Goal: Task Accomplishment & Management: Manage account settings

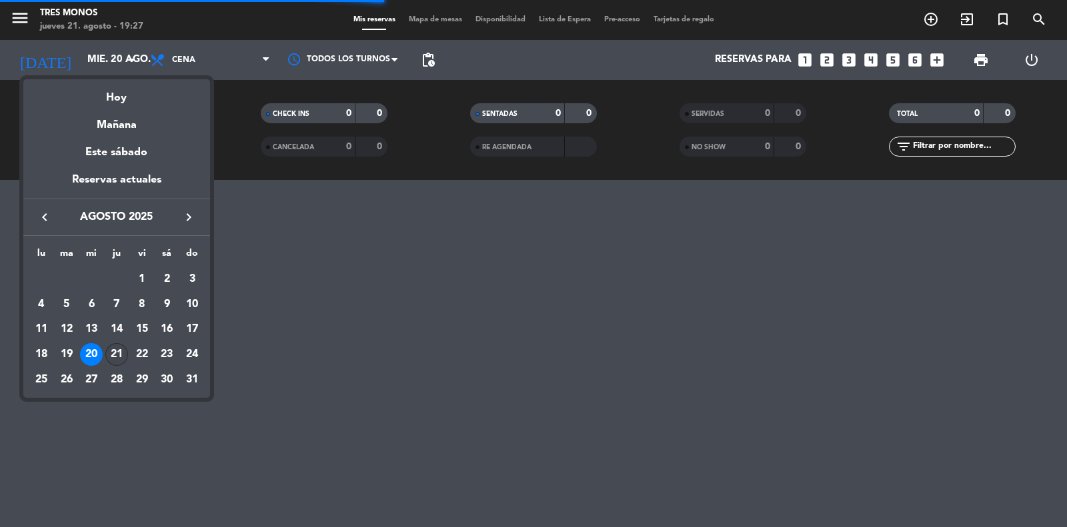
click at [117, 351] on div "21" at bounding box center [116, 354] width 23 height 23
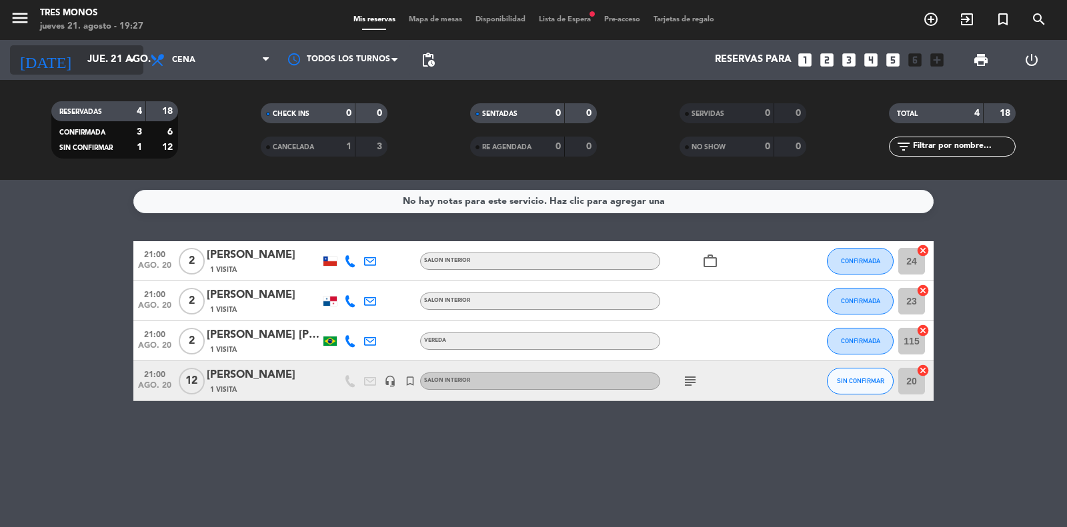
click at [97, 58] on input "jue. 21 ago." at bounding box center [145, 59] width 129 height 25
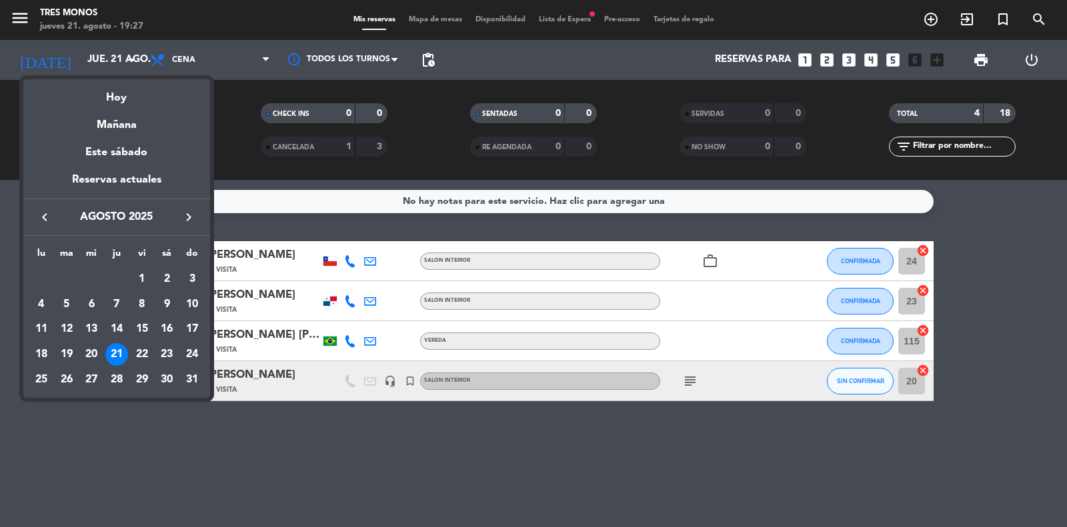
click at [121, 353] on div "21" at bounding box center [116, 354] width 23 height 23
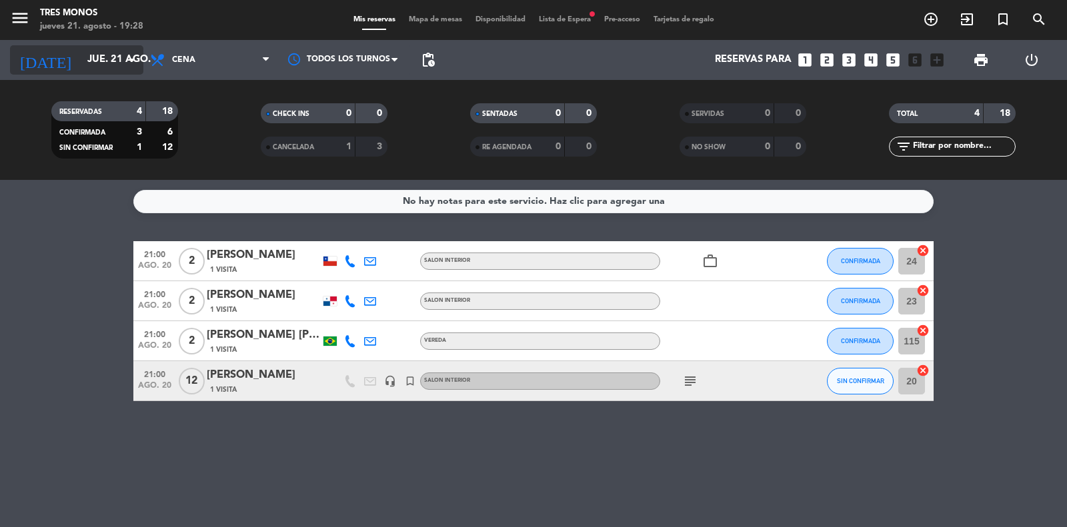
click at [97, 60] on input "jue. 21 ago." at bounding box center [145, 59] width 129 height 25
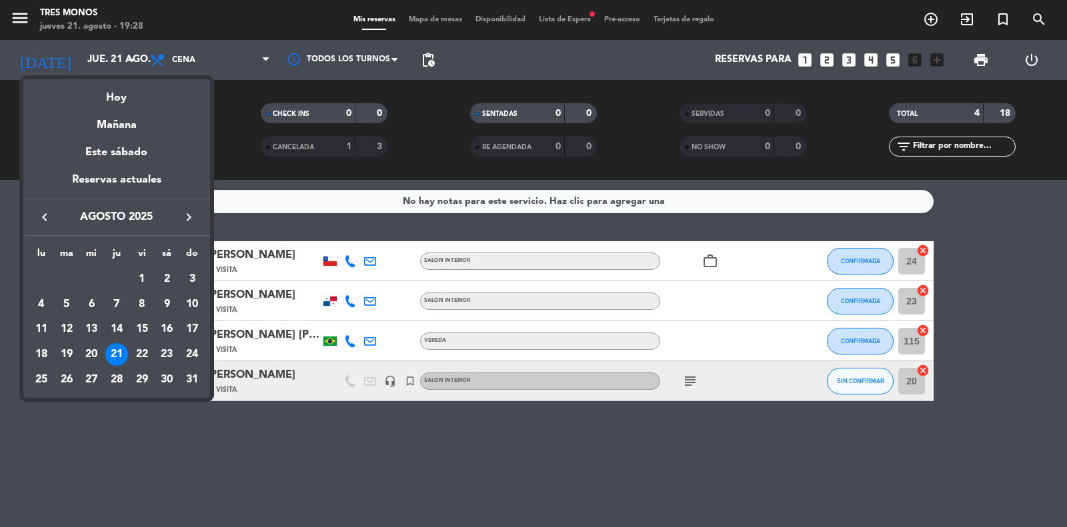
click at [114, 332] on div "14" at bounding box center [116, 329] width 23 height 23
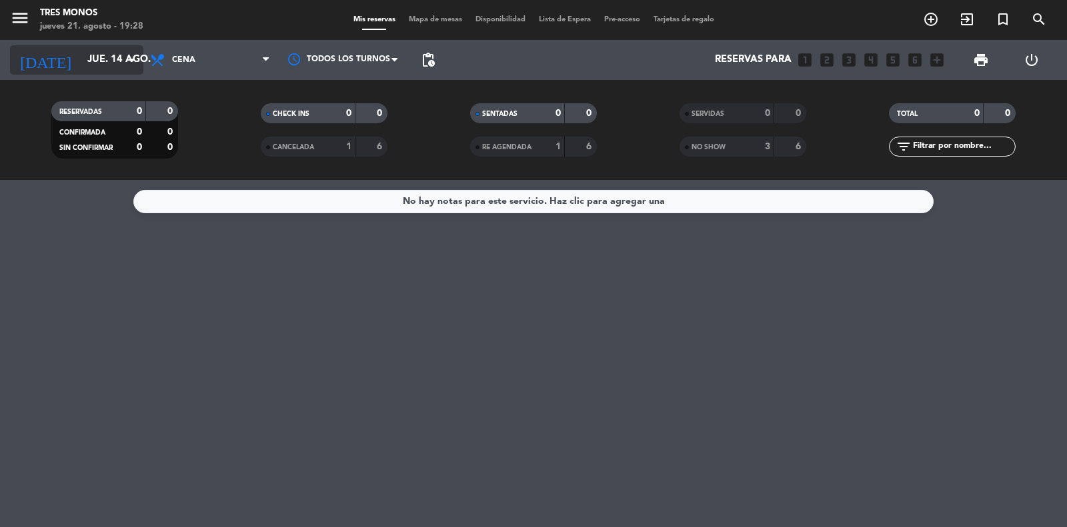
click at [91, 60] on input "jue. 14 ago." at bounding box center [145, 59] width 129 height 25
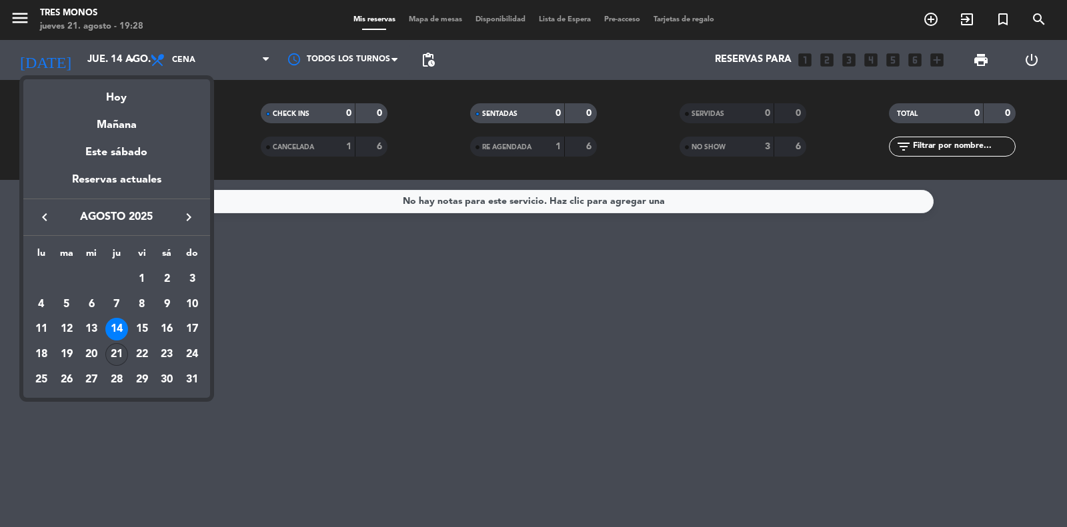
click at [117, 351] on div "21" at bounding box center [116, 354] width 23 height 23
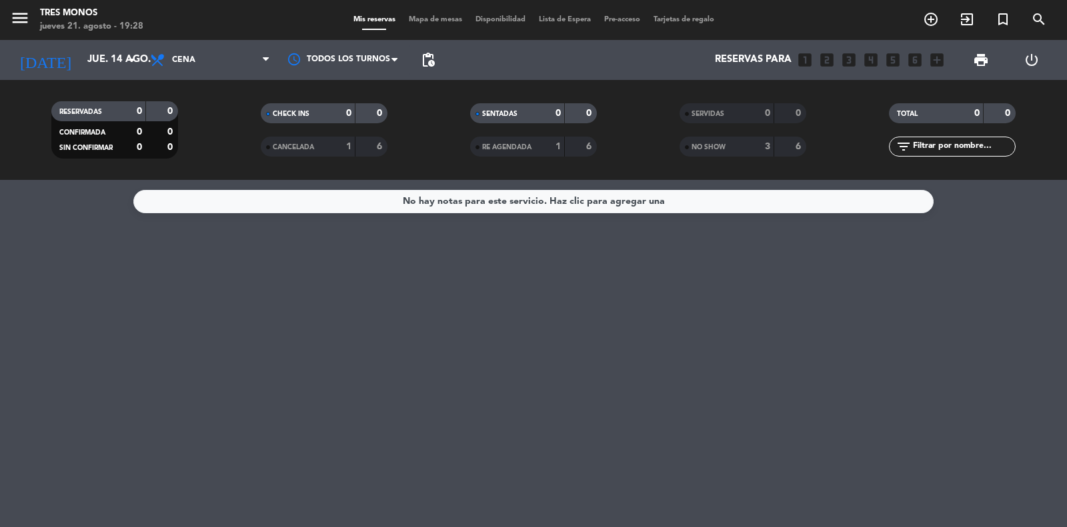
type input "jue. 21 ago."
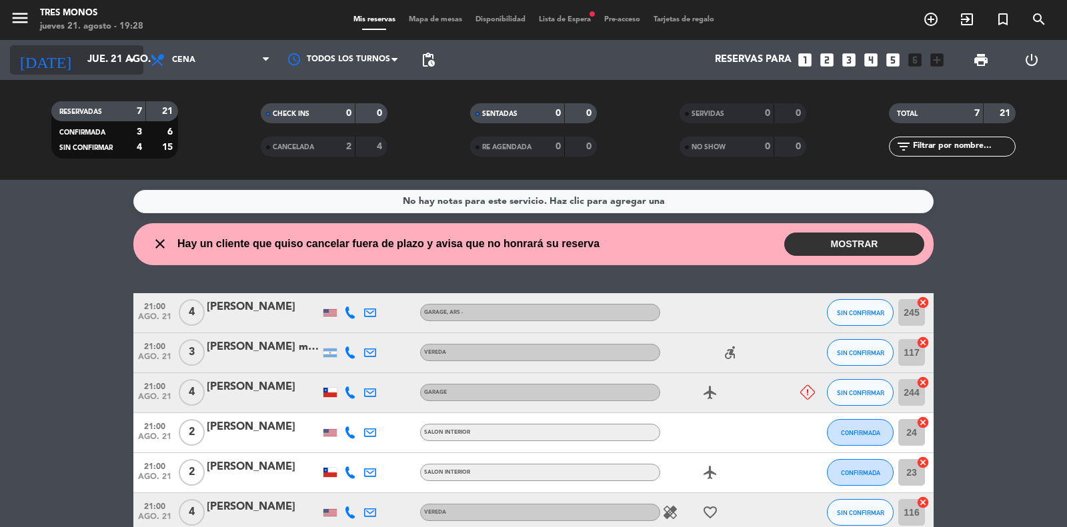
click at [101, 61] on input "jue. 21 ago." at bounding box center [145, 59] width 129 height 25
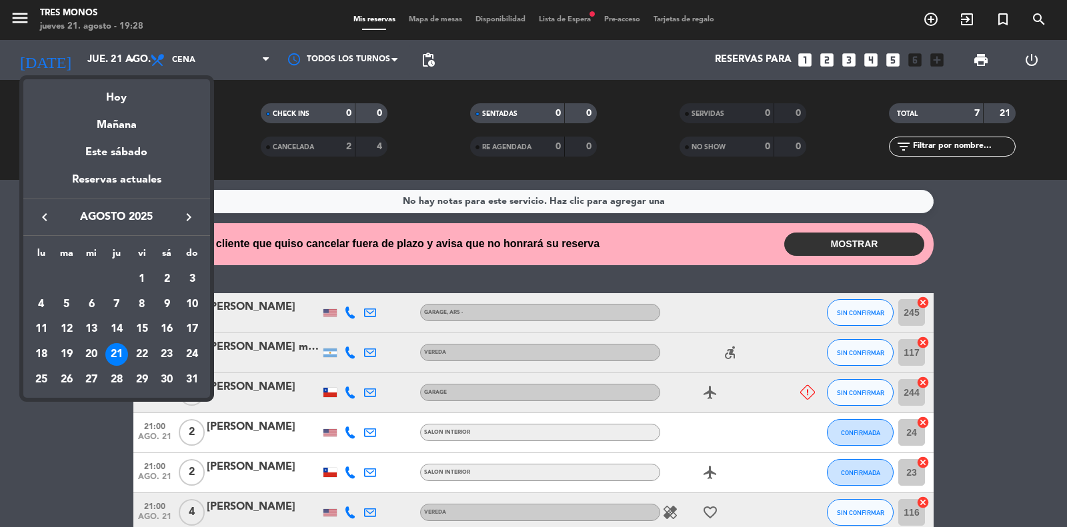
click at [121, 351] on div "21" at bounding box center [116, 354] width 23 height 23
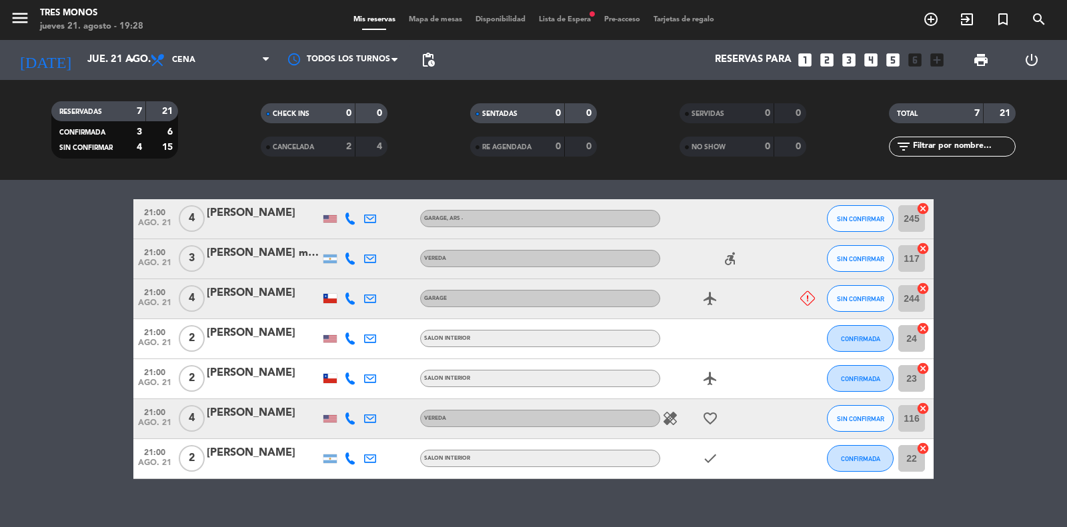
scroll to position [101, 0]
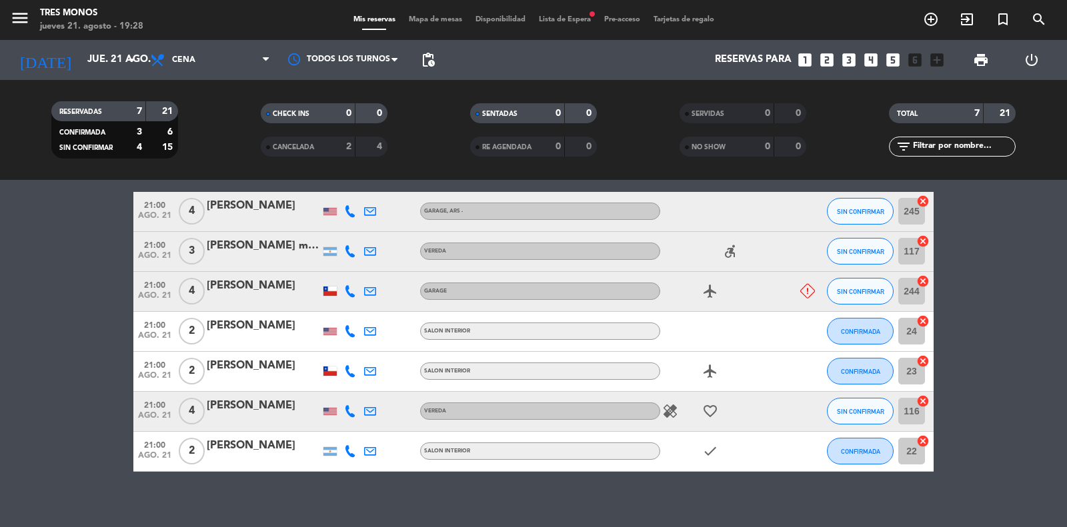
click at [670, 409] on icon "healing" at bounding box center [670, 411] width 16 height 16
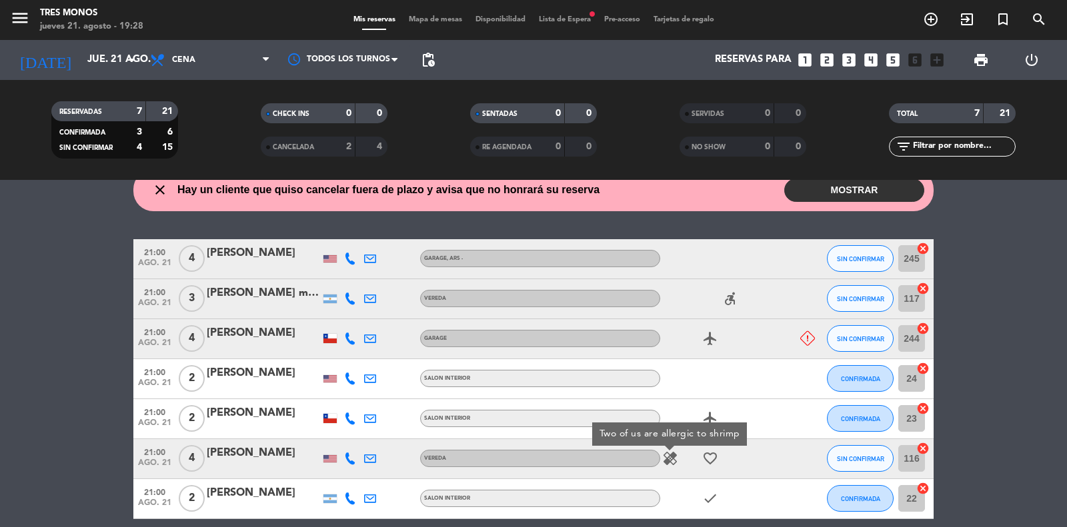
scroll to position [0, 0]
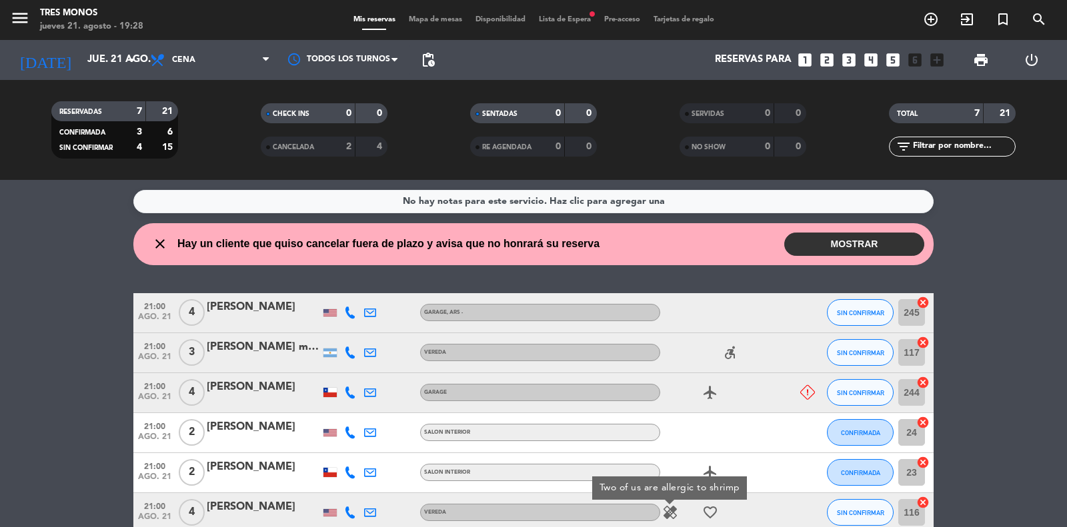
click at [145, 251] on div "close Hay un cliente que quiso cancelar fuera de plazo y avisa que no honrará s…" at bounding box center [371, 243] width 457 height 17
click at [157, 231] on div "close Hay un cliente que quiso cancelar fuera de plazo y avisa que no honrará s…" at bounding box center [533, 244] width 800 height 42
click at [150, 241] on div "close Hay un cliente que quiso cancelar fuera de plazo y avisa que no honrará s…" at bounding box center [371, 243] width 457 height 17
click at [167, 242] on icon "close" at bounding box center [160, 244] width 16 height 16
click at [867, 249] on button "MOSTRAR" at bounding box center [854, 244] width 140 height 23
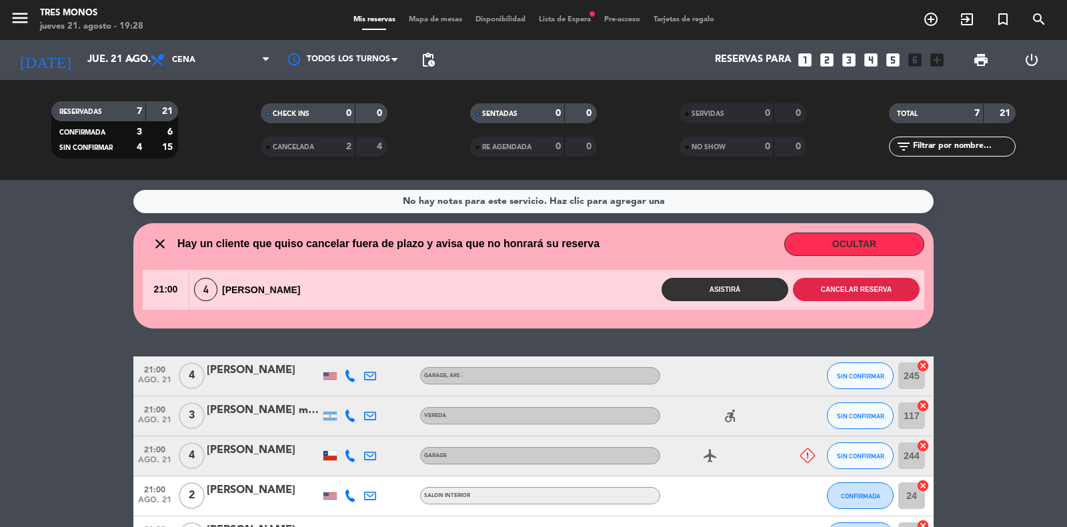
click at [872, 290] on button "Cancelar reserva" at bounding box center [856, 289] width 127 height 23
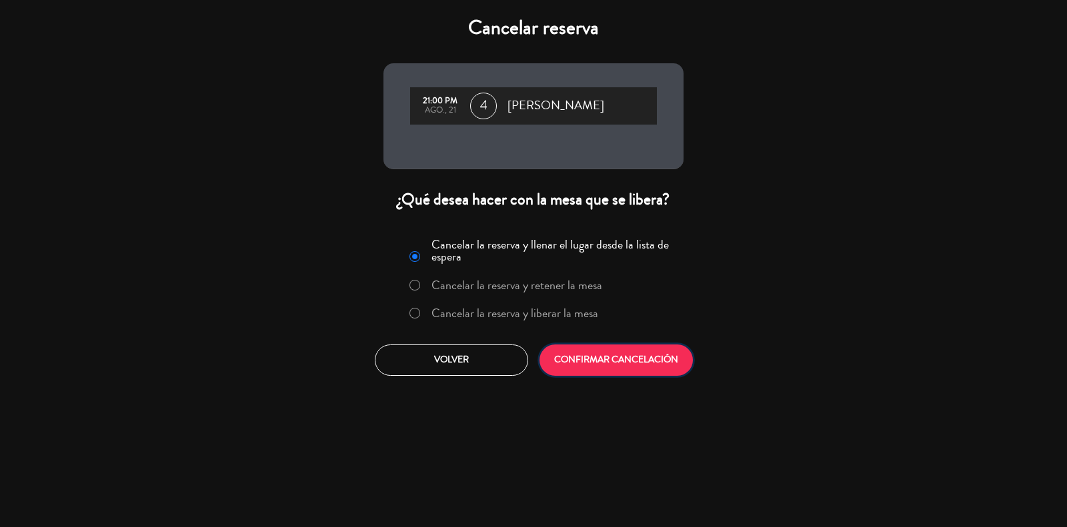
click at [615, 358] on button "CONFIRMAR CANCELACIÓN" at bounding box center [615, 360] width 153 height 31
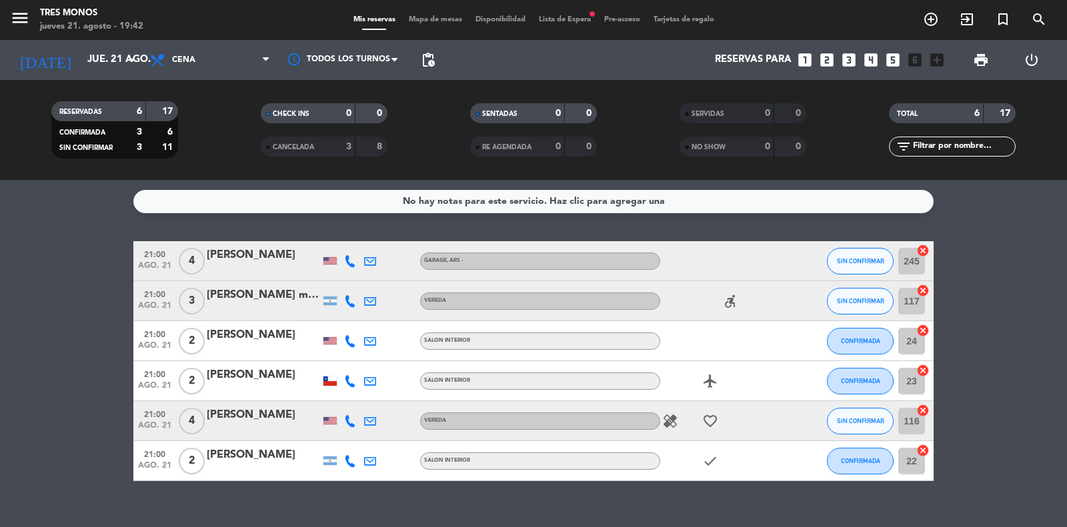
click at [727, 301] on icon "accessible_forward" at bounding box center [730, 301] width 16 height 16
